Goal: Use online tool/utility: Utilize a website feature to perform a specific function

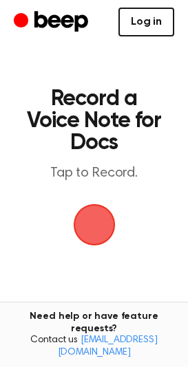
click at [157, 15] on link "Log in" at bounding box center [146, 22] width 56 height 29
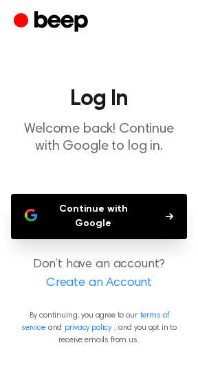
click at [85, 222] on button "Continue with Google" at bounding box center [99, 216] width 176 height 45
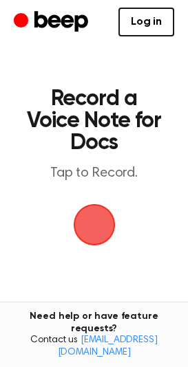
click at [93, 218] on span "button" at bounding box center [94, 225] width 50 height 50
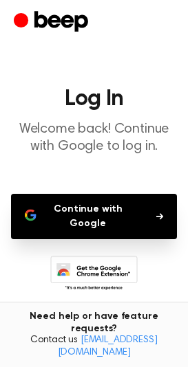
click at [93, 218] on button "Continue with Google" at bounding box center [94, 216] width 166 height 45
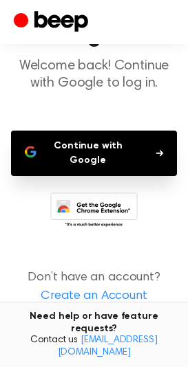
scroll to position [66, 0]
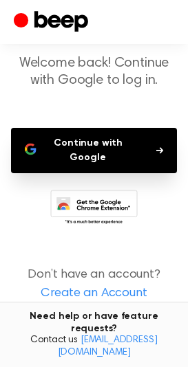
click at [129, 139] on button "Continue with Google" at bounding box center [94, 150] width 166 height 45
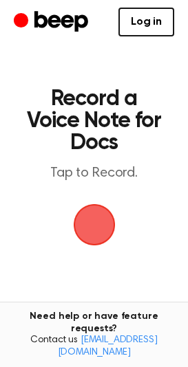
click at [102, 211] on span "button" at bounding box center [94, 225] width 39 height 39
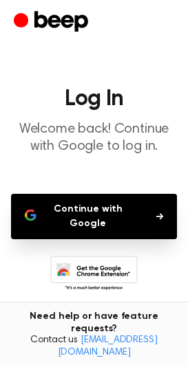
drag, startPoint x: 102, startPoint y: 217, endPoint x: 146, endPoint y: 231, distance: 46.1
click at [146, 231] on button "Continue with Google" at bounding box center [94, 216] width 166 height 45
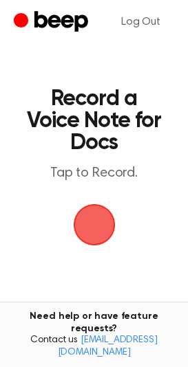
click at [87, 227] on span "button" at bounding box center [94, 225] width 39 height 39
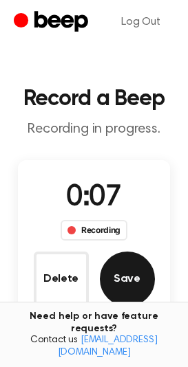
click at [124, 266] on button "Save" at bounding box center [127, 279] width 55 height 55
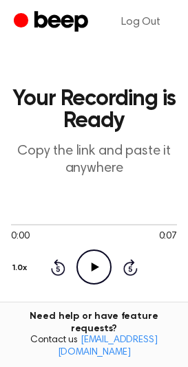
click at [90, 274] on icon "Play Audio" at bounding box center [93, 267] width 35 height 35
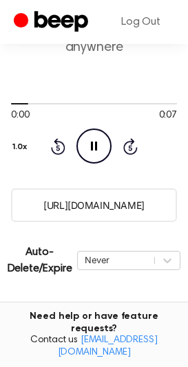
scroll to position [124, 0]
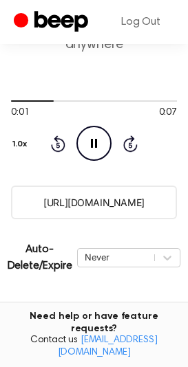
click at [90, 144] on icon "Pause Audio" at bounding box center [93, 143] width 35 height 35
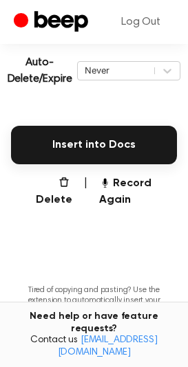
scroll to position [310, 0]
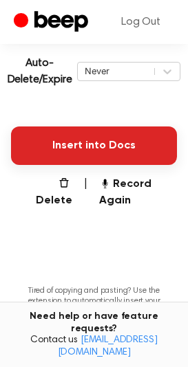
click at [87, 160] on button "Insert into Docs" at bounding box center [94, 146] width 166 height 39
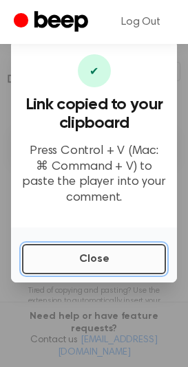
click at [78, 264] on button "Close" at bounding box center [94, 259] width 144 height 30
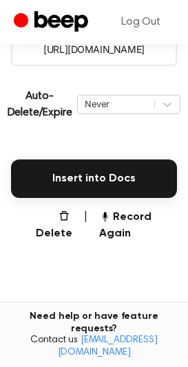
scroll to position [317, 0]
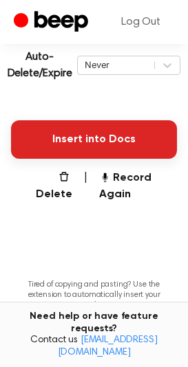
click at [77, 139] on button "Insert into Docs" at bounding box center [94, 139] width 166 height 39
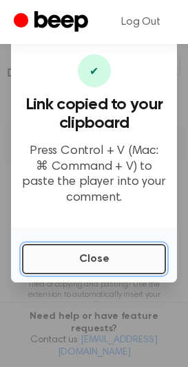
click at [75, 251] on button "Close" at bounding box center [94, 259] width 144 height 30
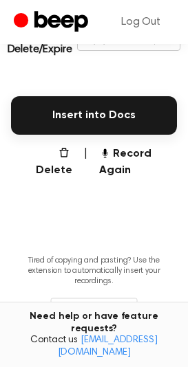
scroll to position [382, 0]
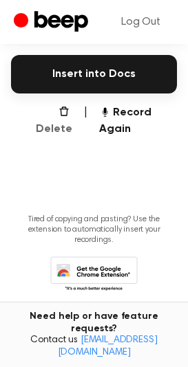
click at [57, 120] on button "Delete" at bounding box center [50, 121] width 45 height 33
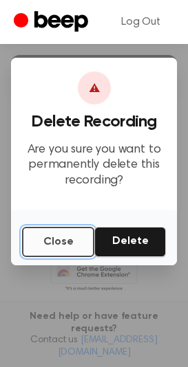
click at [47, 248] on button "Close" at bounding box center [58, 242] width 72 height 30
